Goal: Task Accomplishment & Management: Manage account settings

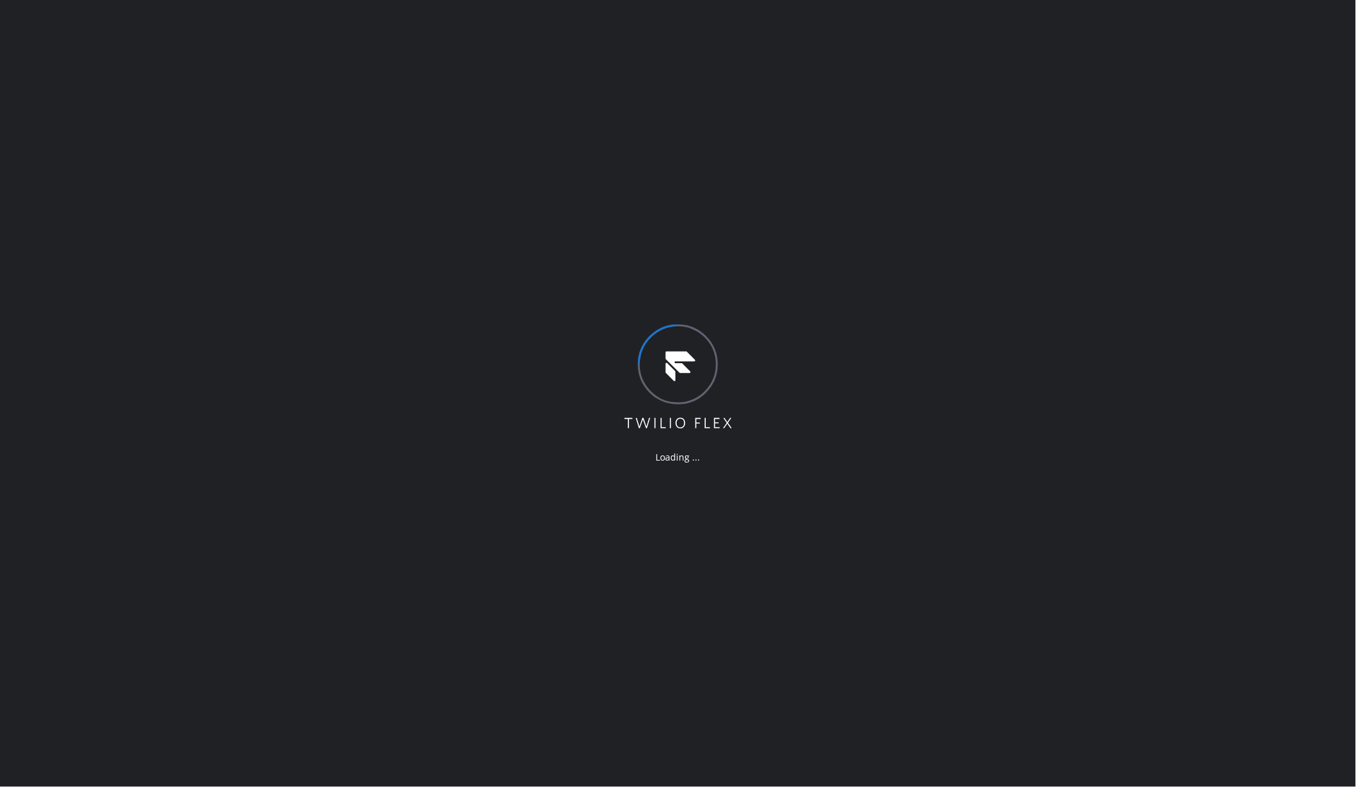
click at [221, 153] on div "Loading ..." at bounding box center [678, 393] width 1356 height 787
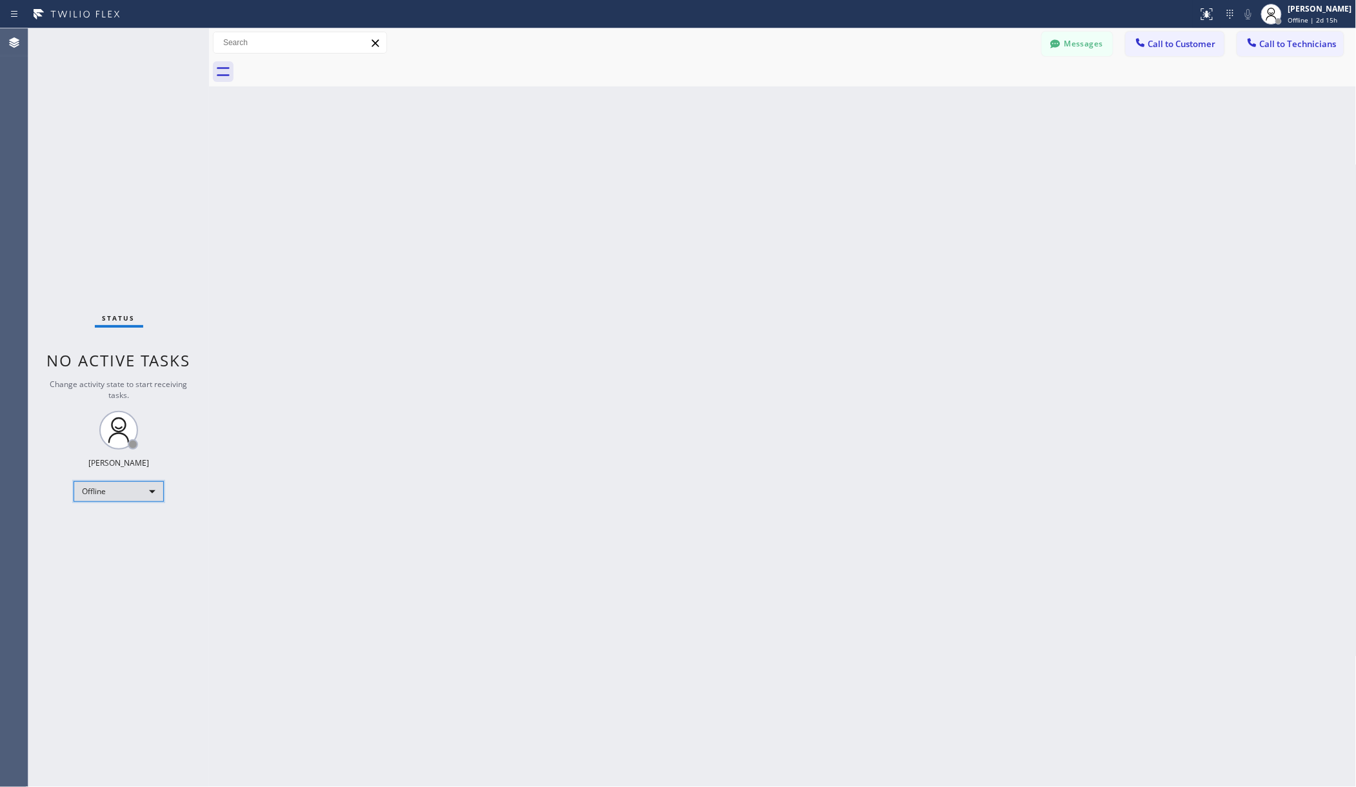
click at [88, 498] on div "Offline" at bounding box center [119, 491] width 90 height 21
click at [135, 540] on li "Unavailable" at bounding box center [117, 541] width 87 height 15
click at [308, 521] on div "Back to Dashboard Change Sender ID Customers Technicians AA [PERSON_NAME] [DATE…" at bounding box center [782, 407] width 1147 height 758
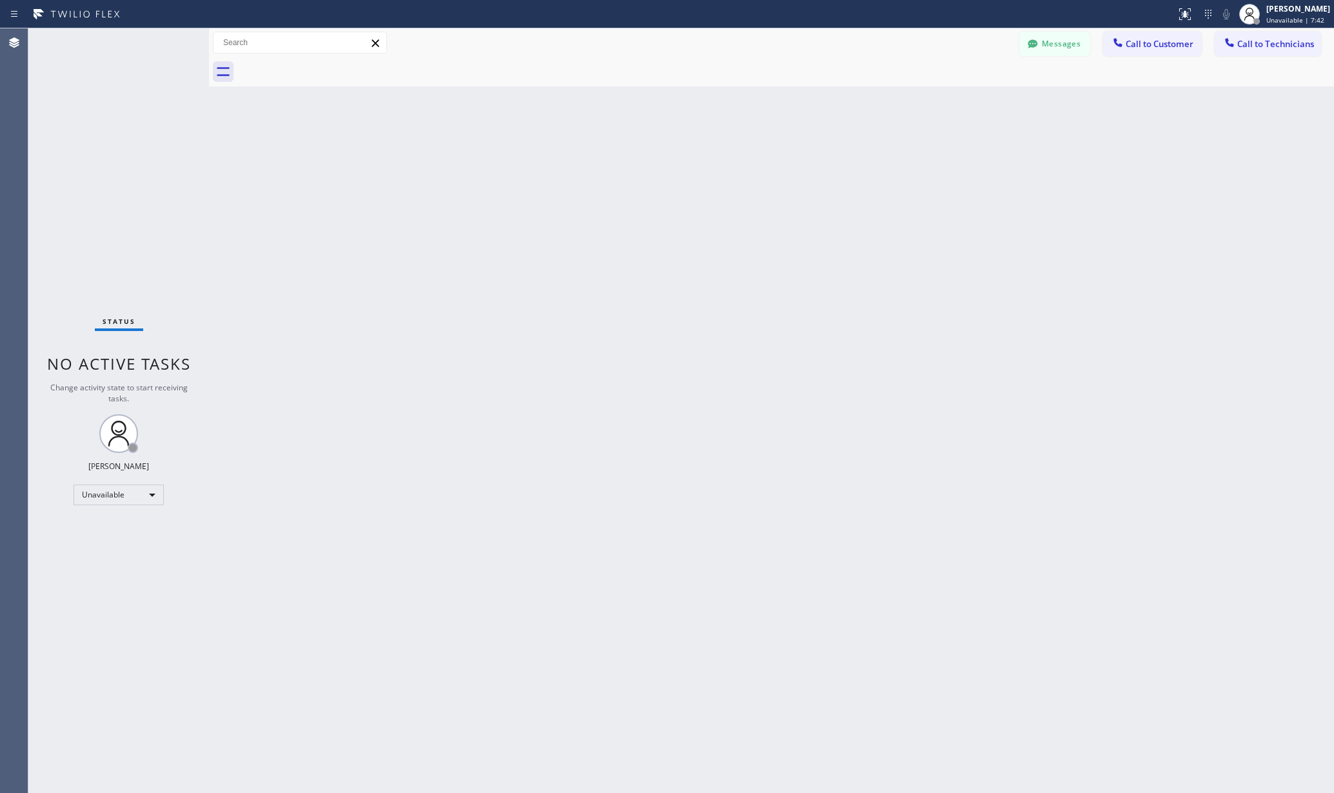
click at [269, 651] on div "Back to Dashboard Change Sender ID Customers Technicians AA [PERSON_NAME] [DATE…" at bounding box center [771, 410] width 1125 height 764
click at [532, 395] on div "Back to Dashboard Change Sender ID Customers Technicians AA [PERSON_NAME] [DATE…" at bounding box center [771, 410] width 1125 height 764
drag, startPoint x: 653, startPoint y: 457, endPoint x: 464, endPoint y: 605, distance: 239.7
click at [649, 459] on div "Back to Dashboard Change Sender ID Customers Technicians AA [PERSON_NAME] [DATE…" at bounding box center [771, 410] width 1125 height 764
click at [568, 158] on div "Back to Dashboard Change Sender ID Customers Technicians AA [PERSON_NAME] [DATE…" at bounding box center [771, 410] width 1125 height 764
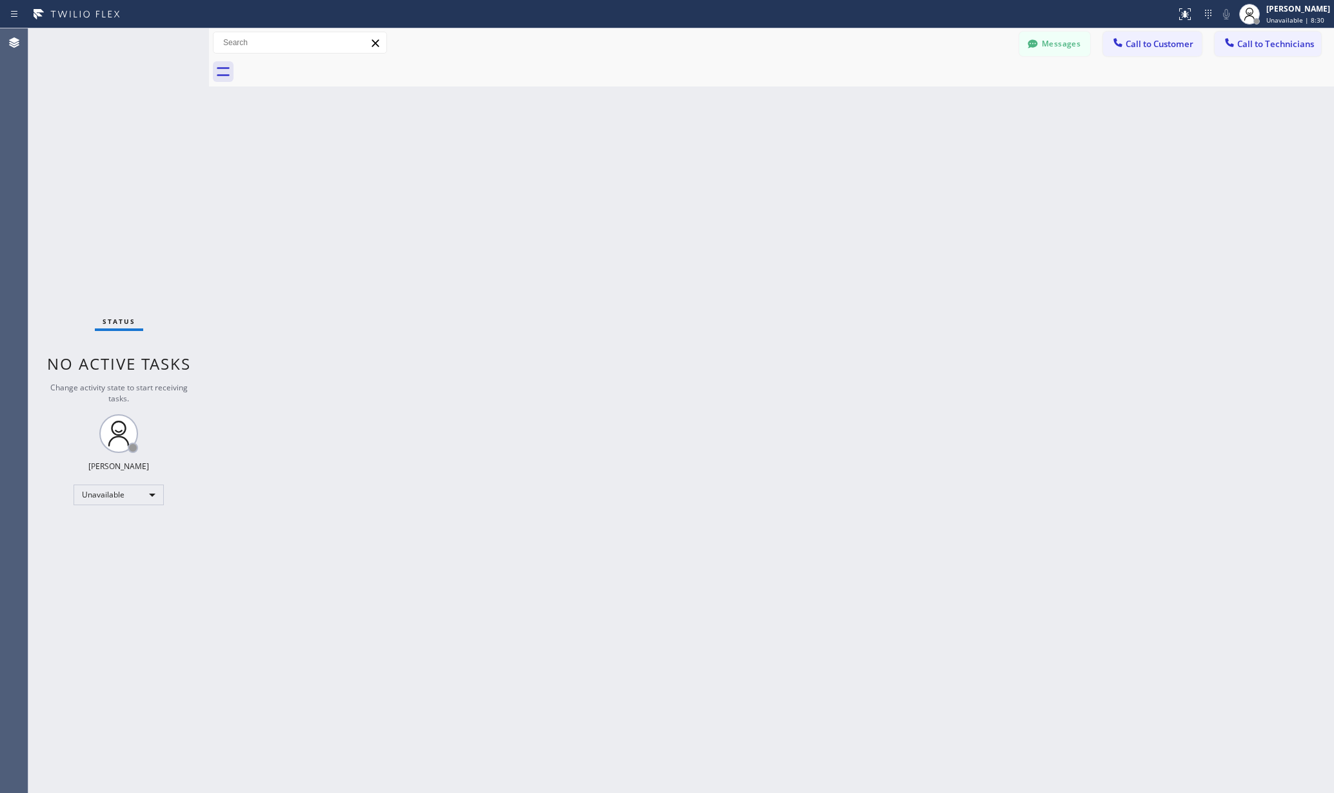
drag, startPoint x: 254, startPoint y: 617, endPoint x: 253, endPoint y: 627, distance: 10.3
click at [253, 627] on div "Back to Dashboard Change Sender ID Customers Technicians AA [PERSON_NAME] [DATE…" at bounding box center [771, 410] width 1125 height 764
